Goal: Ask a question: Seek information or help from site administrators or community

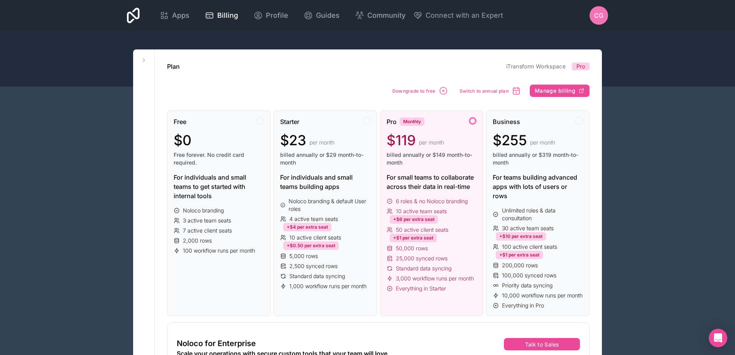
scroll to position [143, 0]
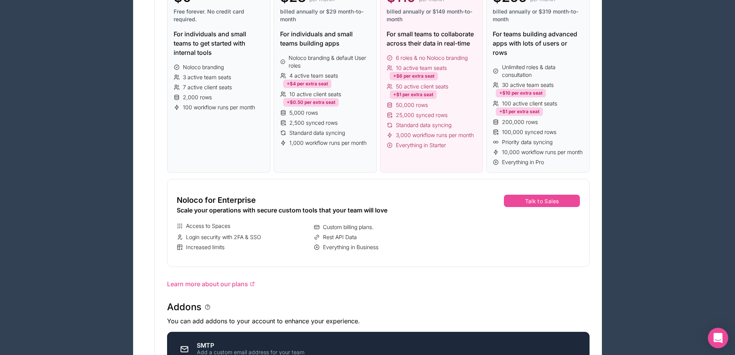
click at [718, 338] on icon "Open Intercom Messenger" at bounding box center [717, 338] width 9 height 10
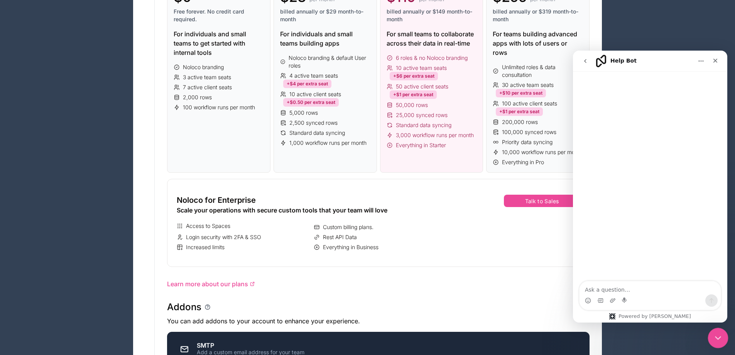
scroll to position [0, 0]
click at [603, 291] on textarea "Ask a question…" at bounding box center [649, 287] width 141 height 13
click at [647, 291] on textarea "Ask a question…" at bounding box center [649, 287] width 141 height 13
click at [601, 289] on textarea "Ask a question…" at bounding box center [649, 287] width 141 height 13
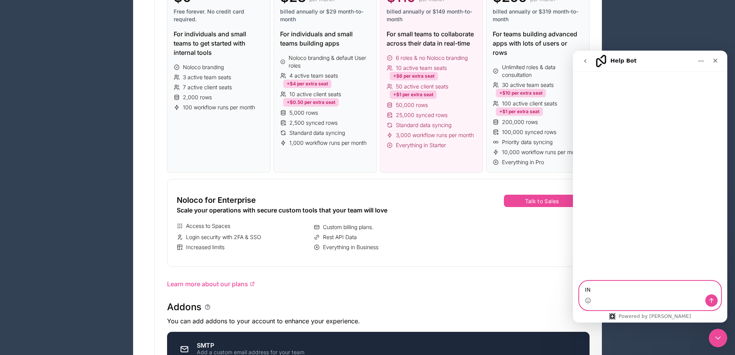
type textarea "I"
type textarea "w"
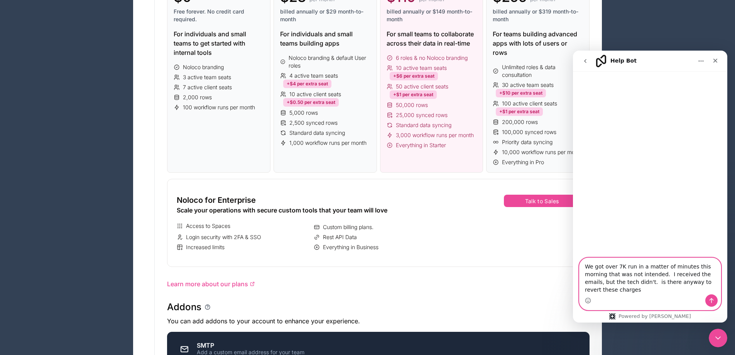
type textarea "We got over 7K run in a matter of minutes this morning that was not intended. I…"
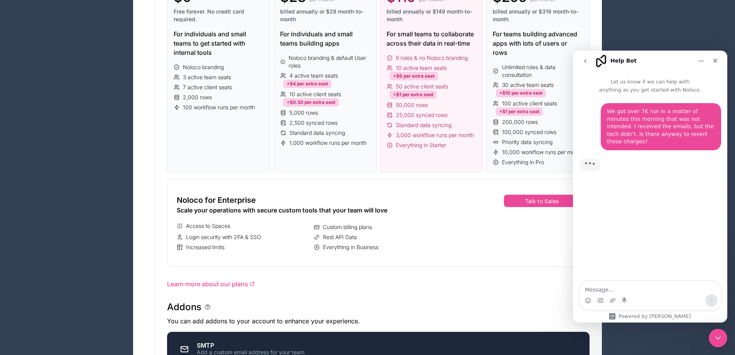
click at [700, 64] on button "Home" at bounding box center [701, 61] width 15 height 15
click at [703, 167] on div "Typing" at bounding box center [650, 170] width 142 height 30
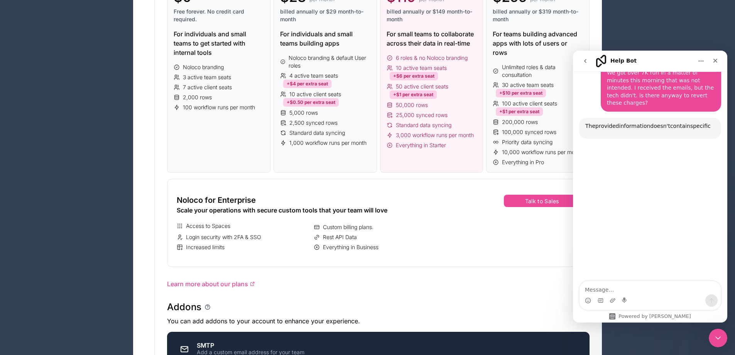
scroll to position [72, 0]
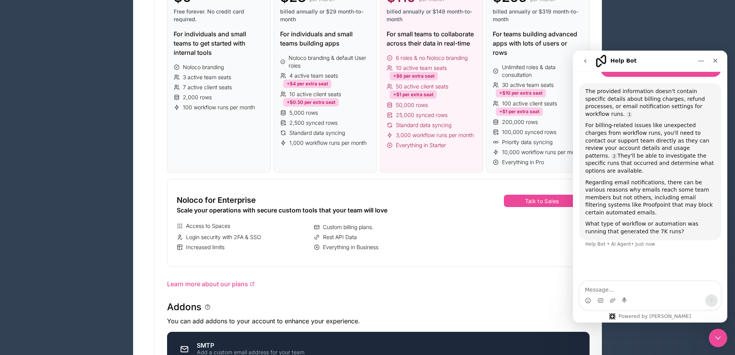
click at [638, 295] on div "Intercom messenger" at bounding box center [649, 300] width 141 height 12
click at [638, 290] on textarea "Message…" at bounding box center [649, 287] width 141 height 13
type textarea "can you transfer me to the support team?"
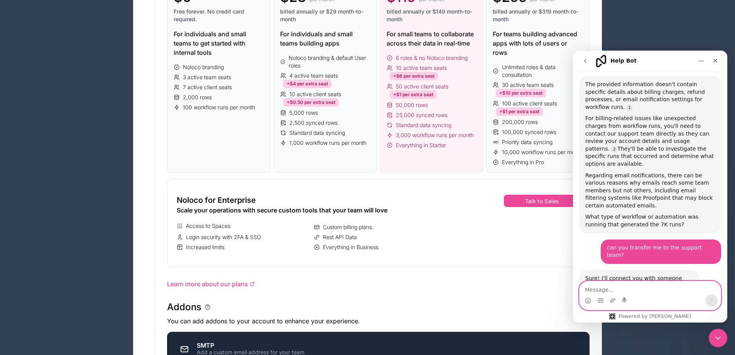
scroll to position [87, 0]
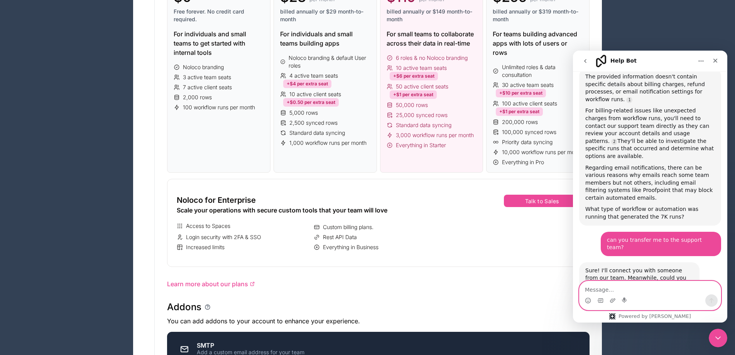
click at [608, 289] on textarea "Message…" at bounding box center [649, 287] width 141 height 13
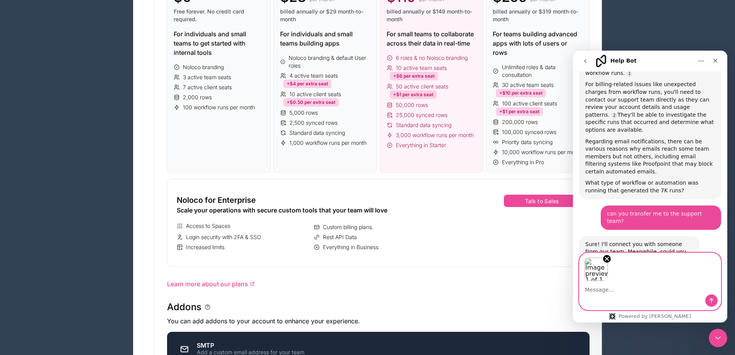
scroll to position [115, 0]
click at [710, 300] on icon "Send a message…" at bounding box center [712, 300] width 4 height 5
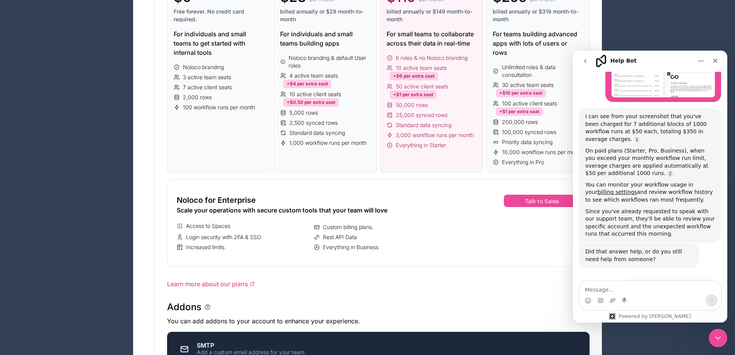
scroll to position [350, 0]
click at [685, 301] on button "No, I still need help 👤" at bounding box center [681, 308] width 72 height 15
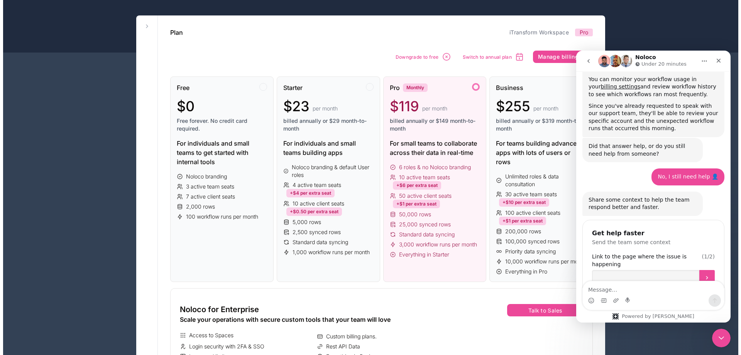
scroll to position [0, 0]
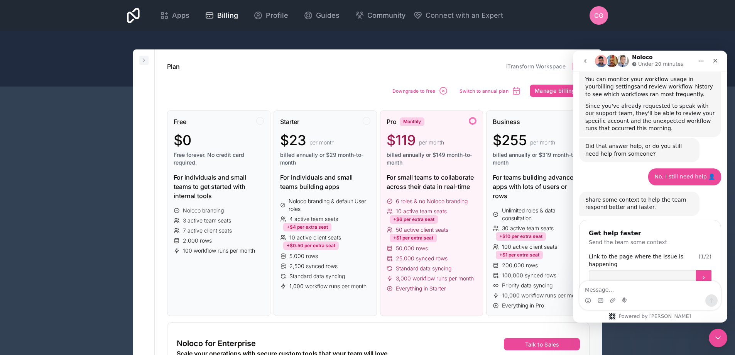
click at [144, 58] on icon at bounding box center [144, 60] width 6 height 6
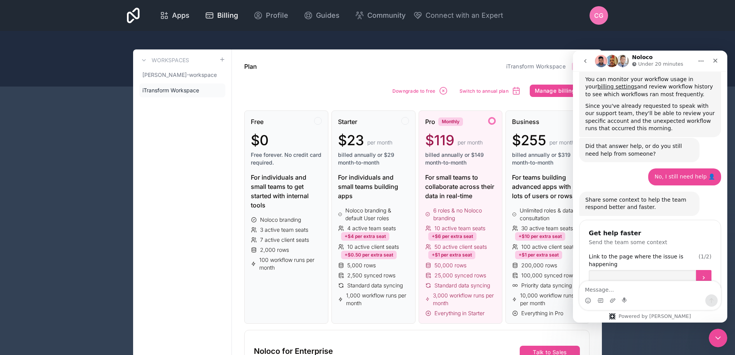
click at [175, 16] on span "Apps" at bounding box center [180, 15] width 17 height 11
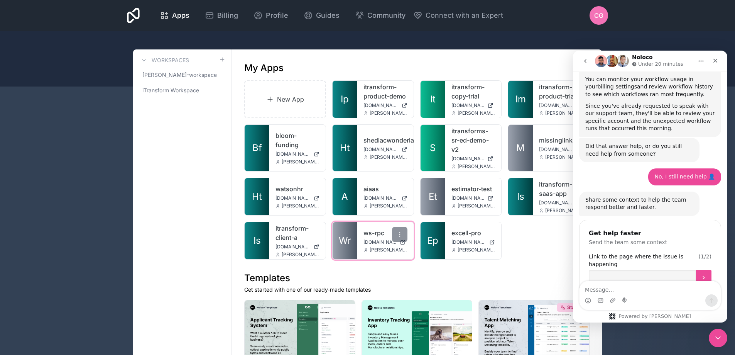
click at [372, 234] on link "ws-rpc" at bounding box center [385, 232] width 44 height 9
